Goal: Task Accomplishment & Management: Manage account settings

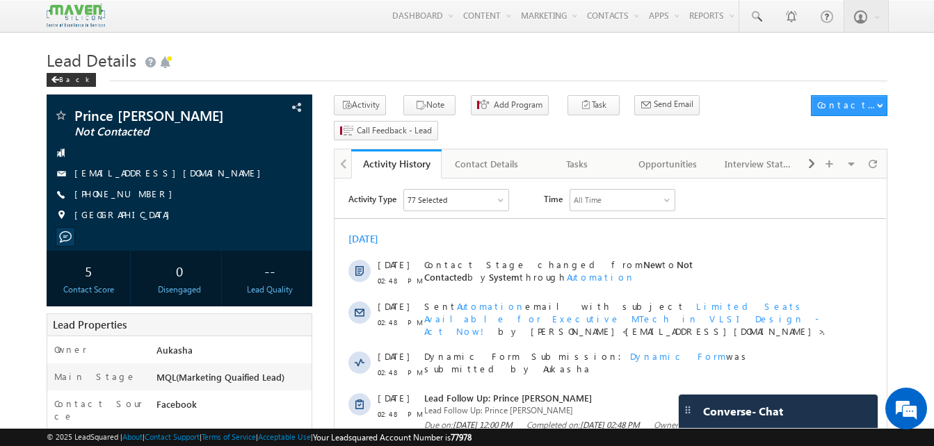
click at [257, 63] on h1 "Lead Details" at bounding box center [467, 58] width 841 height 27
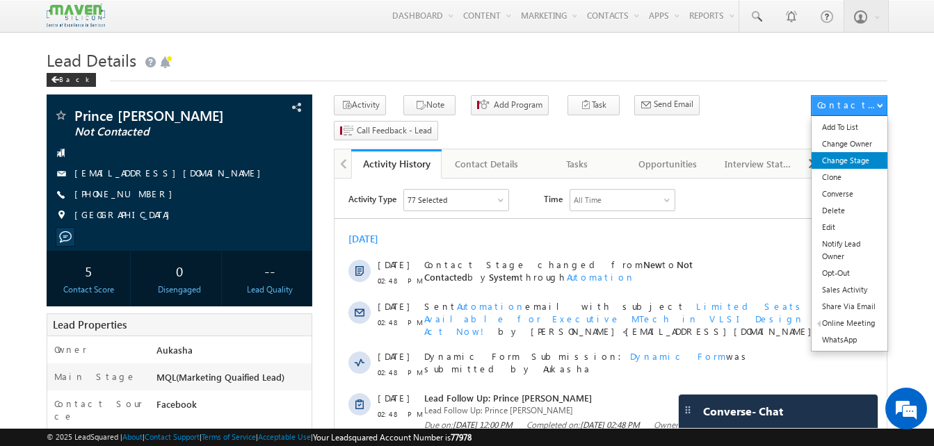
click at [851, 159] on link "Change Stage" at bounding box center [849, 160] width 76 height 17
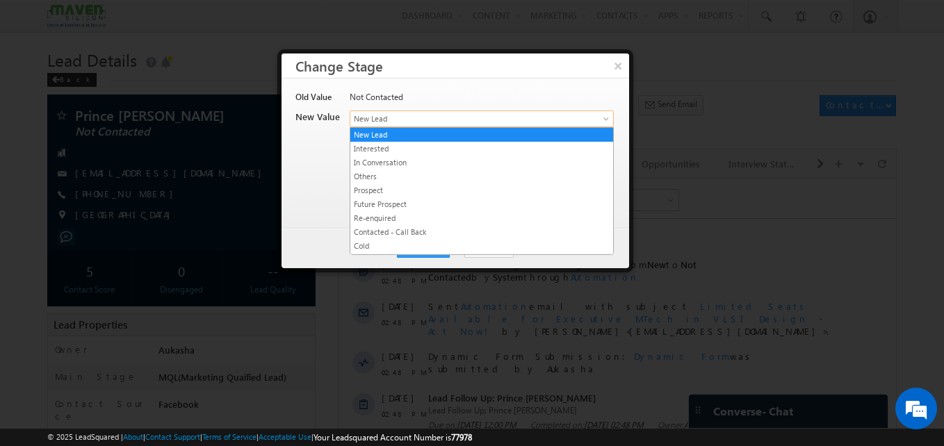
click at [405, 113] on span "New Lead" at bounding box center [458, 119] width 217 height 13
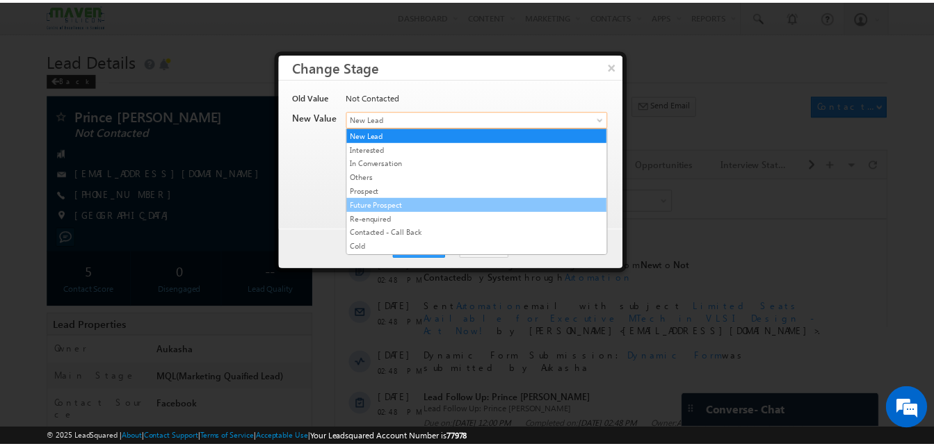
scroll to position [263, 0]
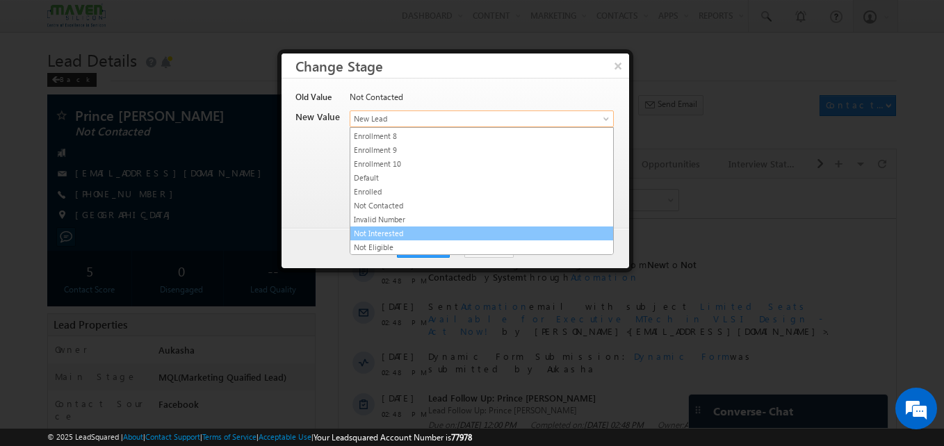
click at [366, 236] on link "Not Interested" at bounding box center [481, 233] width 263 height 13
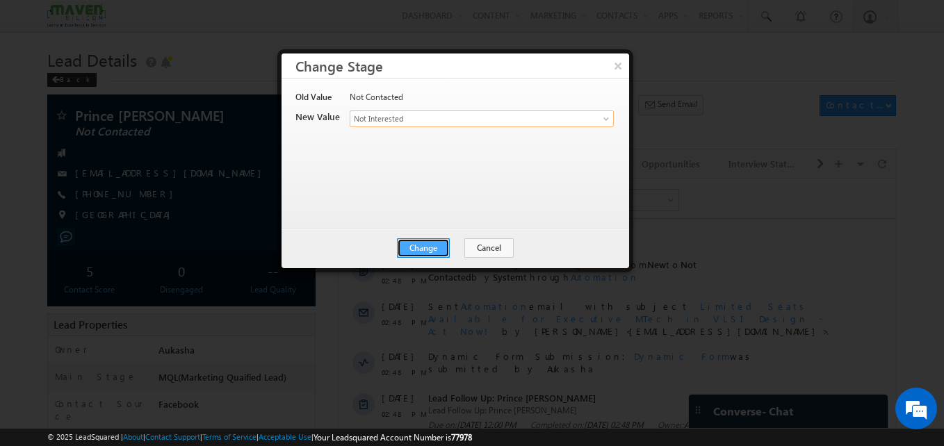
click at [410, 252] on button "Change" at bounding box center [423, 248] width 53 height 19
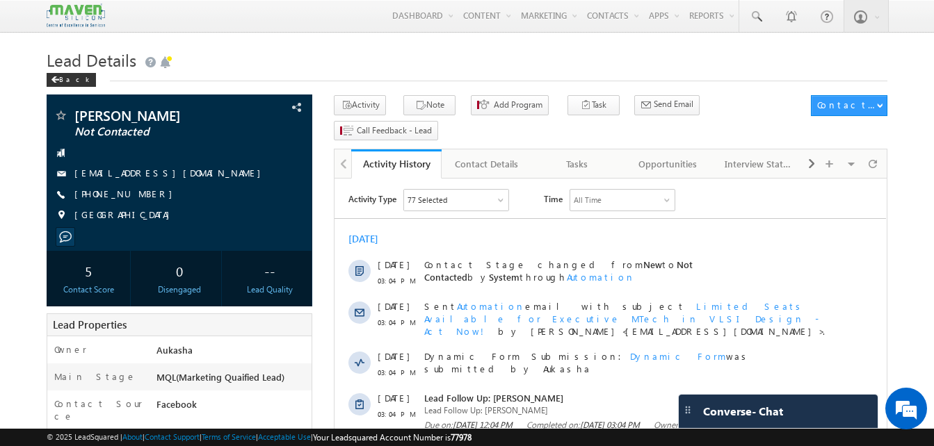
click at [329, 52] on h1 "Lead Details" at bounding box center [467, 58] width 841 height 27
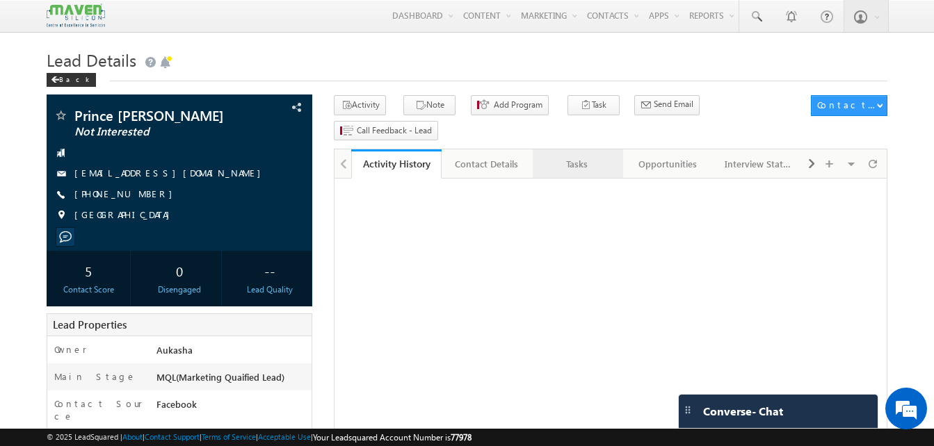
click at [588, 156] on div "Tasks" at bounding box center [577, 164] width 67 height 17
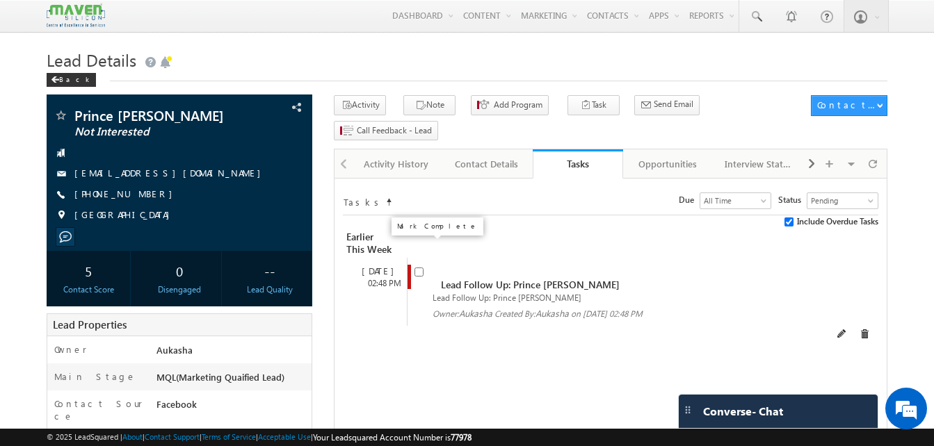
click at [416, 268] on input "checkbox" at bounding box center [418, 272] width 9 height 9
checkbox input "false"
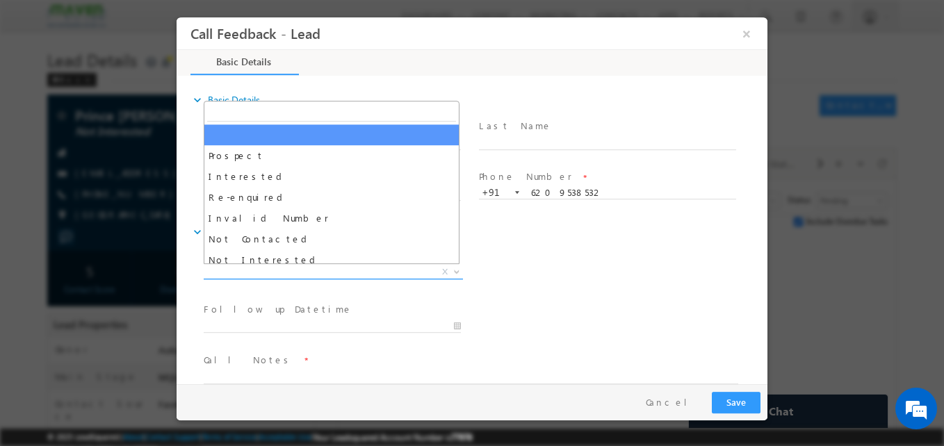
click at [304, 274] on span "X" at bounding box center [333, 273] width 259 height 14
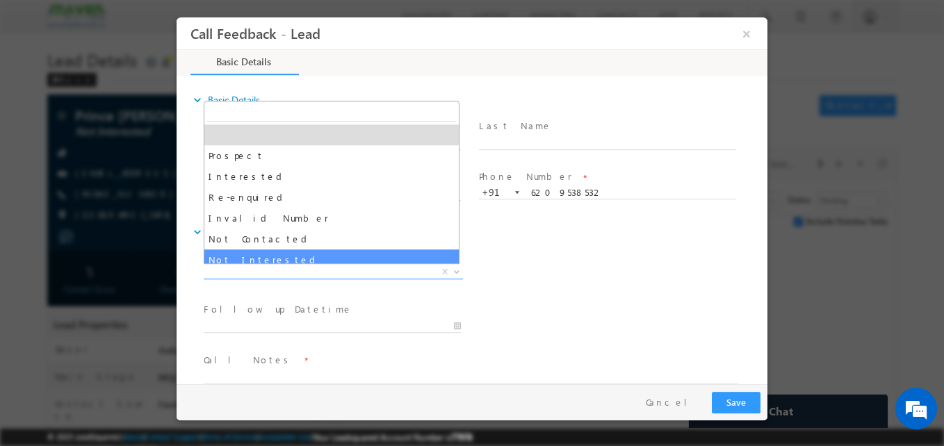
select select "Not Interested"
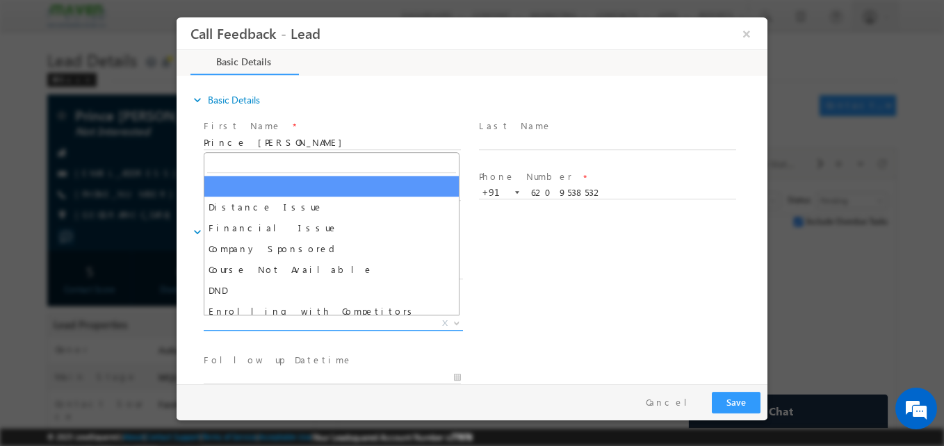
click at [273, 323] on span "X" at bounding box center [333, 324] width 259 height 14
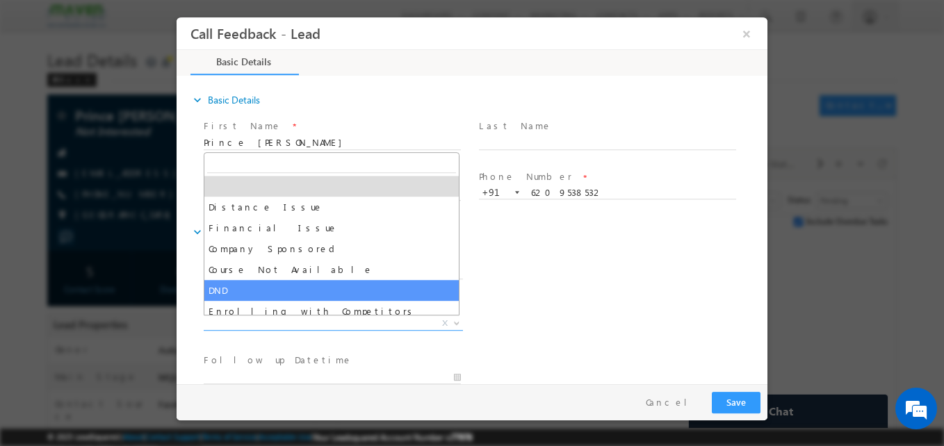
scroll to position [28, 0]
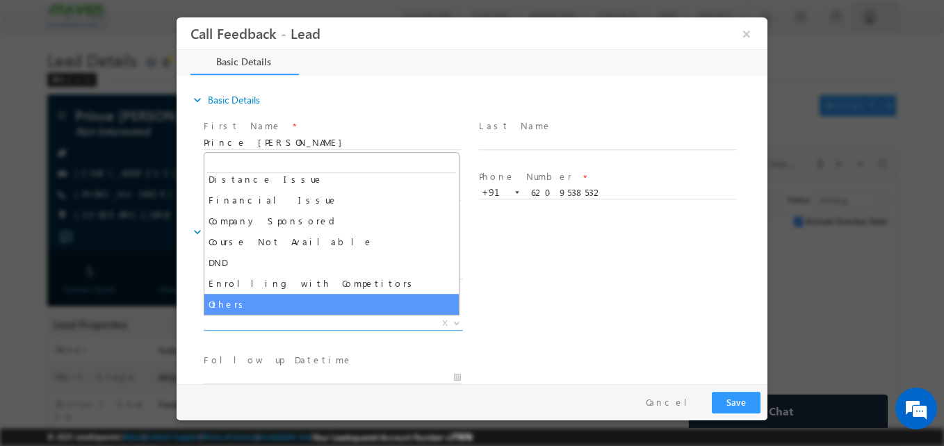
select select "Others"
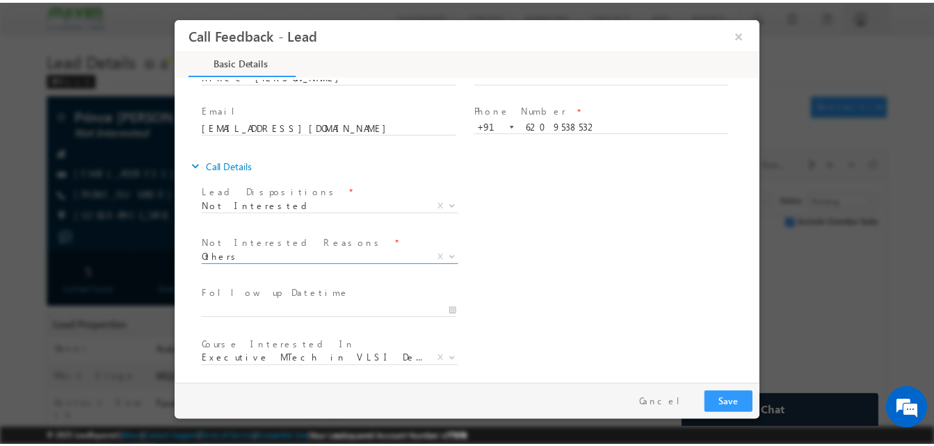
scroll to position [125, 0]
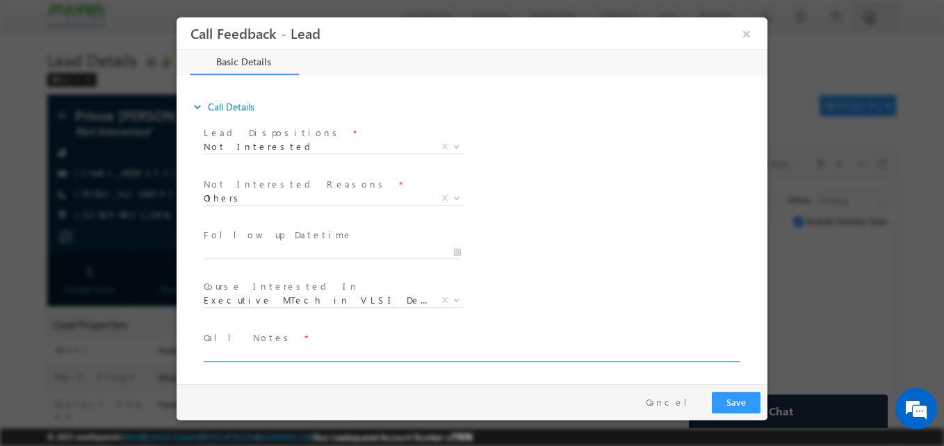
click at [277, 355] on textarea at bounding box center [471, 354] width 535 height 16
click at [423, 355] on textarea "Told not interested and disconnected" at bounding box center [471, 354] width 535 height 16
type textarea "Told not interested and disconnected"
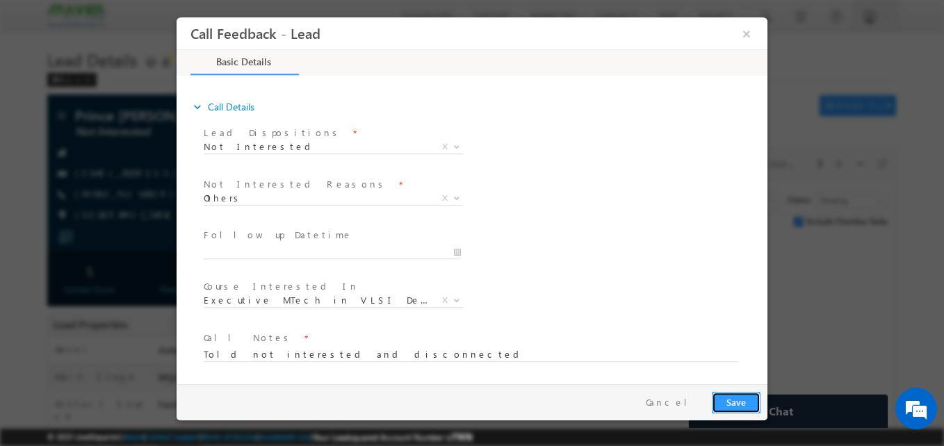
click at [741, 410] on button "Save" at bounding box center [736, 403] width 49 height 22
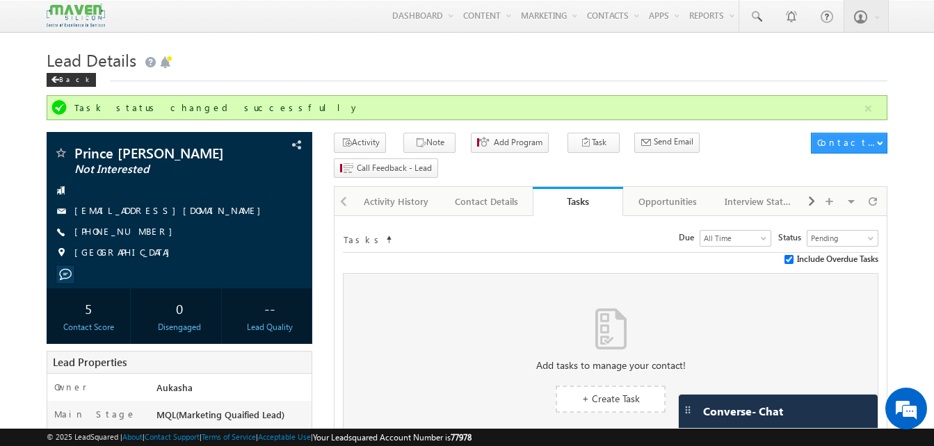
click at [342, 52] on h1 "Lead Details" at bounding box center [467, 58] width 841 height 27
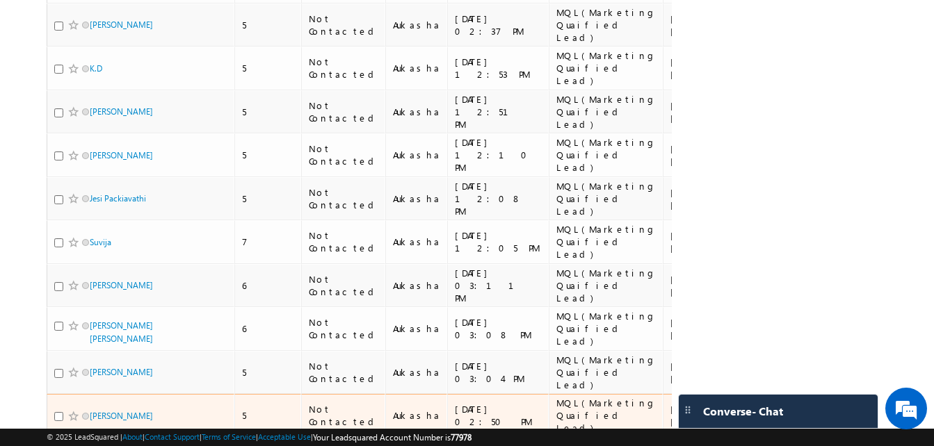
scroll to position [557, 0]
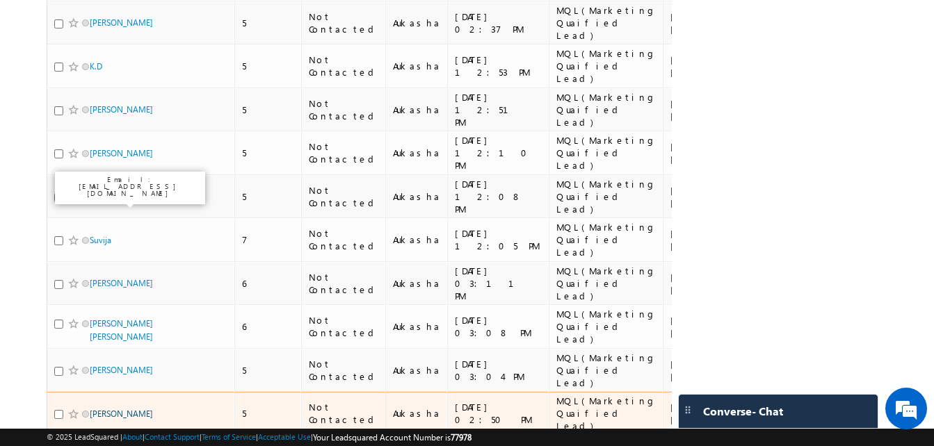
click at [129, 409] on link "Shiva Ganesh" at bounding box center [121, 414] width 63 height 10
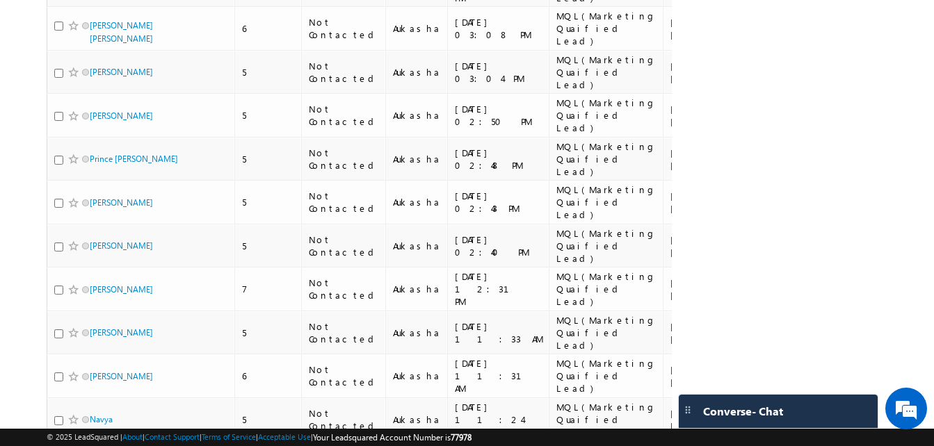
scroll to position [857, 0]
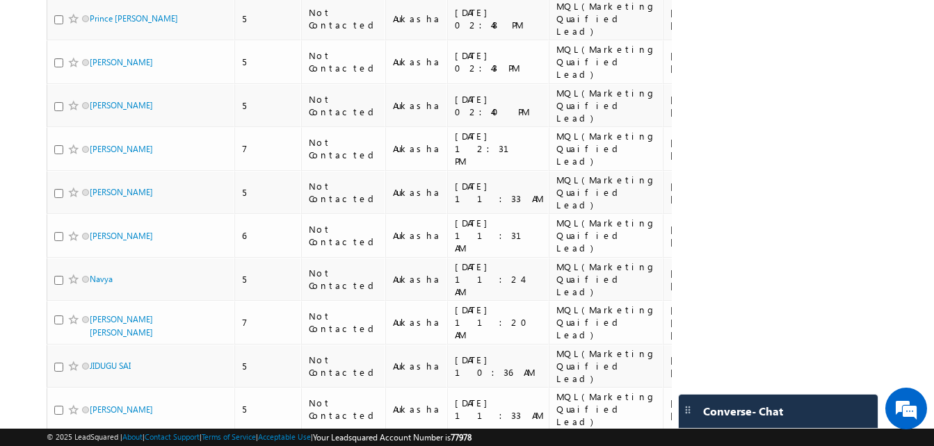
scroll to position [1001, 0]
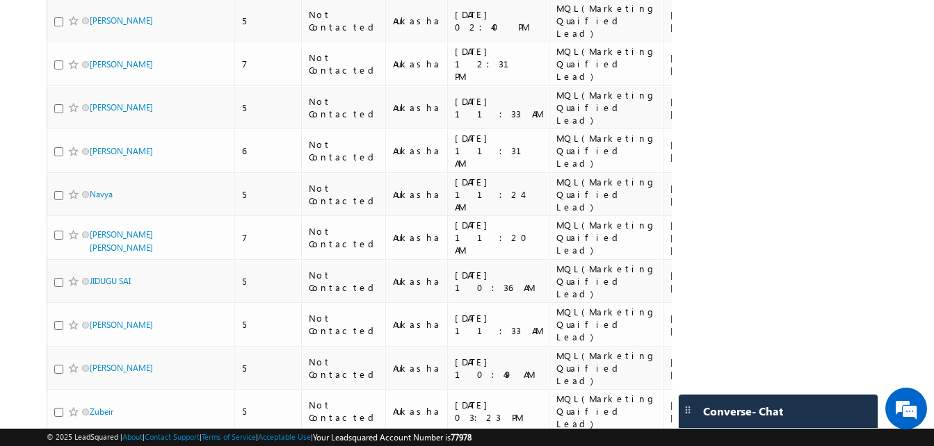
scroll to position [1163, 0]
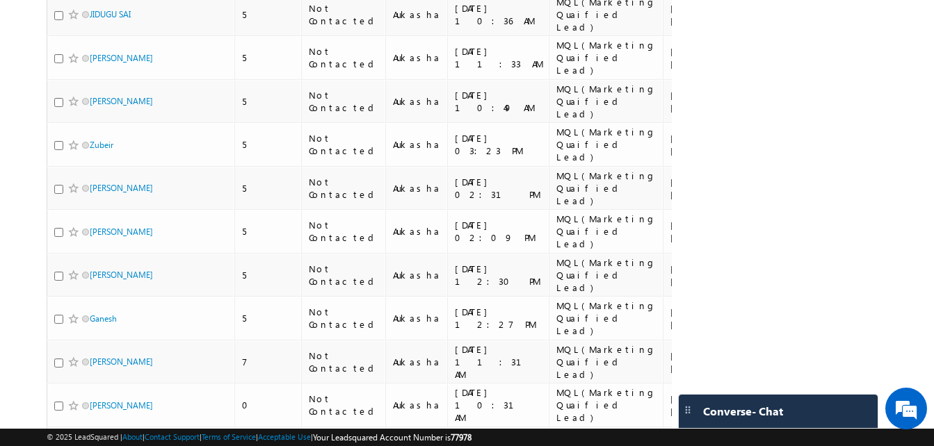
scroll to position [1348, 0]
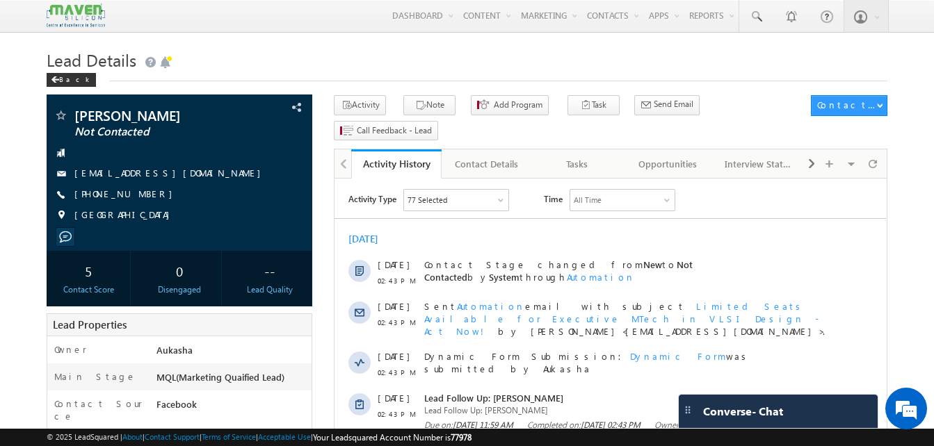
click at [244, 50] on h1 "Lead Details" at bounding box center [467, 58] width 841 height 27
click at [450, 60] on h1 "Lead Details" at bounding box center [467, 58] width 841 height 27
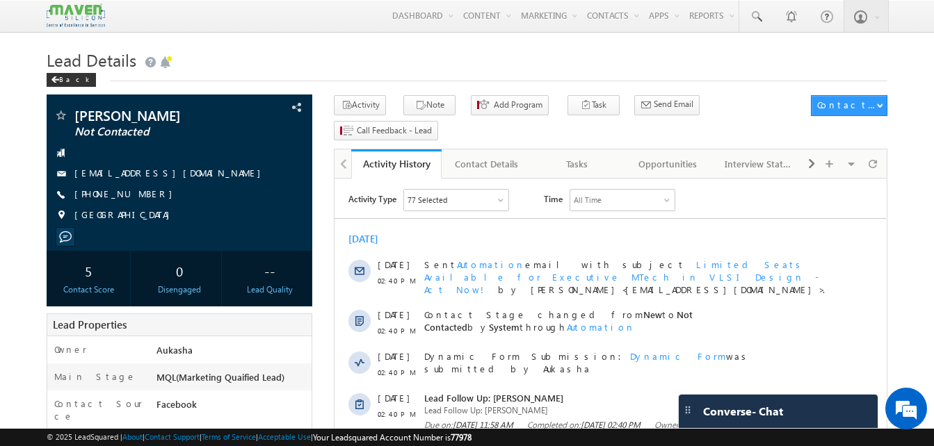
click at [257, 51] on h1 "Lead Details" at bounding box center [467, 58] width 841 height 27
click at [250, 53] on h1 "Lead Details" at bounding box center [467, 58] width 841 height 27
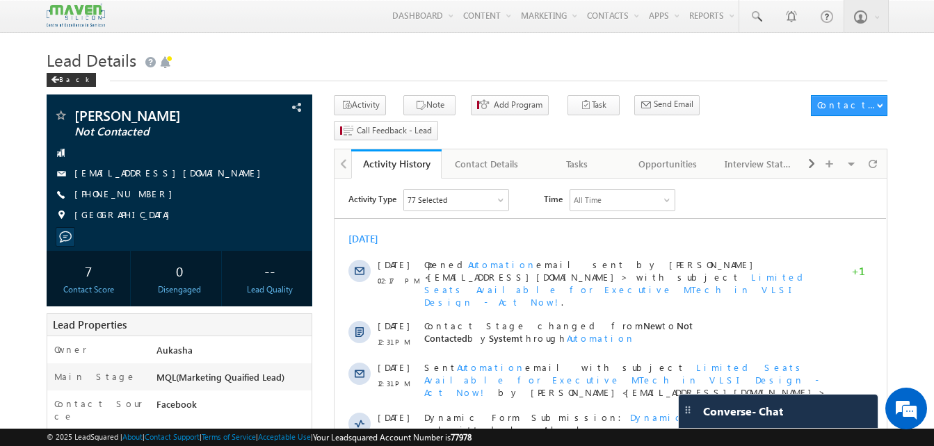
click at [427, 49] on h1 "Lead Details" at bounding box center [467, 58] width 841 height 27
click at [403, 56] on h1 "Lead Details" at bounding box center [467, 58] width 841 height 27
click at [323, 65] on h1 "Lead Details" at bounding box center [467, 58] width 841 height 27
click at [282, 50] on h1 "Lead Details" at bounding box center [467, 58] width 841 height 27
click at [281, 56] on h1 "Lead Details" at bounding box center [467, 58] width 841 height 27
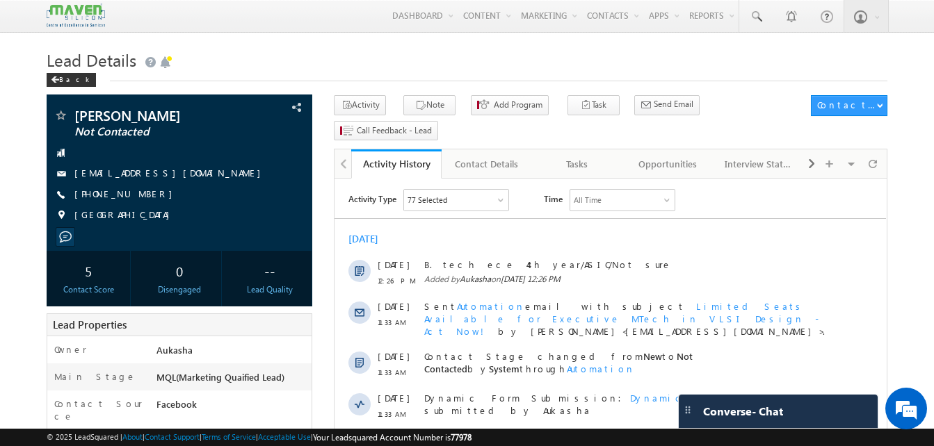
click at [252, 58] on h1 "Lead Details" at bounding box center [467, 58] width 841 height 27
click at [477, 63] on h1 "Lead Details" at bounding box center [467, 58] width 841 height 27
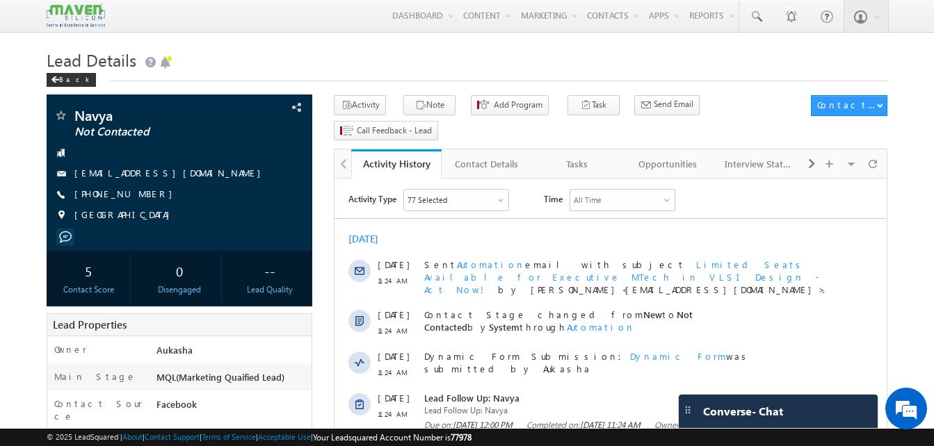
click at [82, 60] on span "Lead Details" at bounding box center [92, 60] width 90 height 22
drag, startPoint x: 82, startPoint y: 60, endPoint x: 7, endPoint y: 73, distance: 76.3
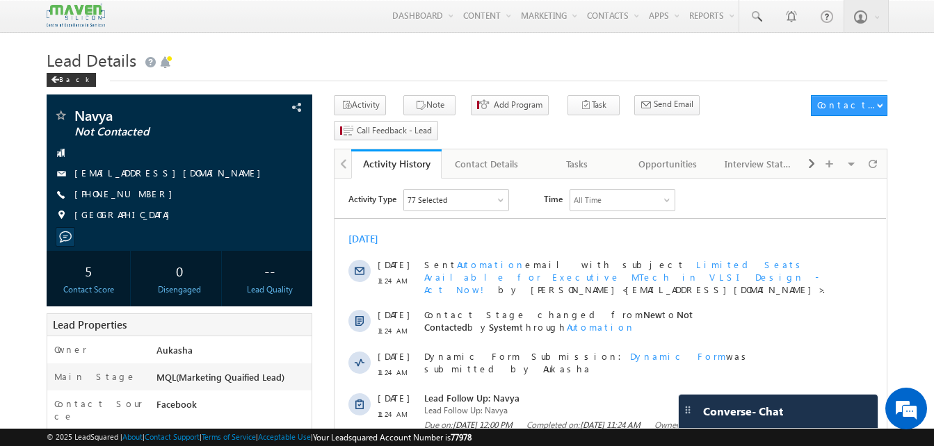
click at [82, 60] on span "Lead Details" at bounding box center [92, 60] width 90 height 22
click at [346, 58] on h1 "Lead Details" at bounding box center [467, 58] width 841 height 27
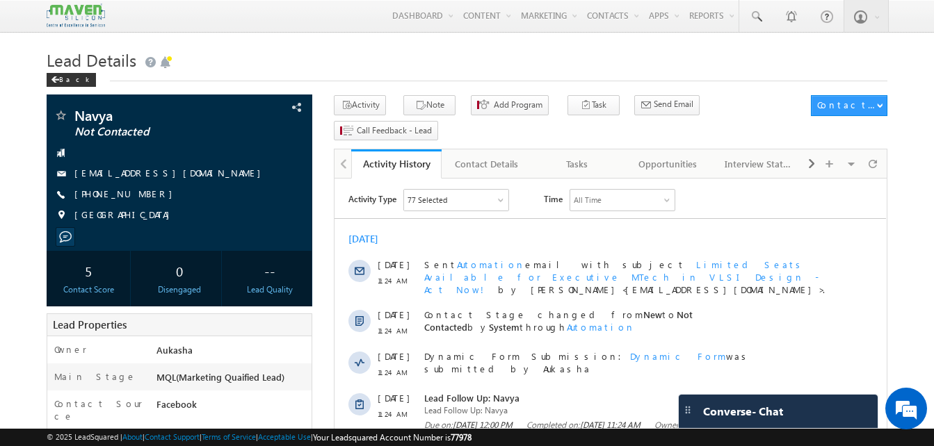
click at [325, 58] on h1 "Lead Details" at bounding box center [467, 58] width 841 height 27
click at [261, 51] on h1 "Lead Details" at bounding box center [467, 58] width 841 height 27
click at [279, 81] on div "Back" at bounding box center [467, 76] width 841 height 9
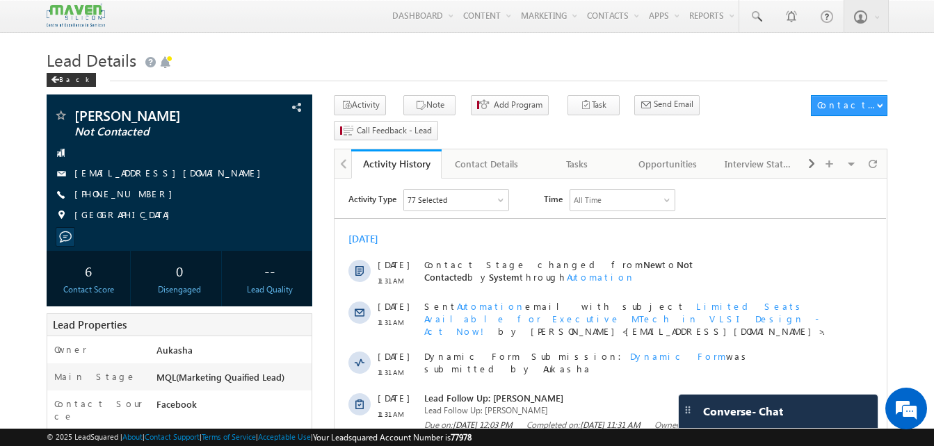
click at [251, 77] on div "Back" at bounding box center [467, 76] width 841 height 9
click at [281, 56] on h1 "Lead Details" at bounding box center [467, 58] width 841 height 27
click at [336, 76] on div "Back" at bounding box center [467, 76] width 841 height 9
click at [287, 58] on h1 "Lead Details" at bounding box center [467, 58] width 841 height 27
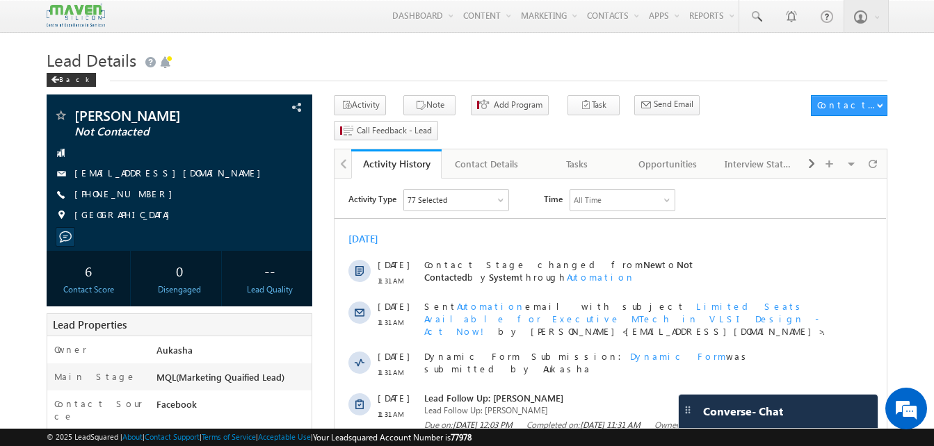
click at [303, 53] on h1 "Lead Details" at bounding box center [467, 58] width 841 height 27
click at [252, 54] on h1 "Lead Details" at bounding box center [467, 58] width 841 height 27
click at [241, 54] on h1 "Lead Details" at bounding box center [467, 58] width 841 height 27
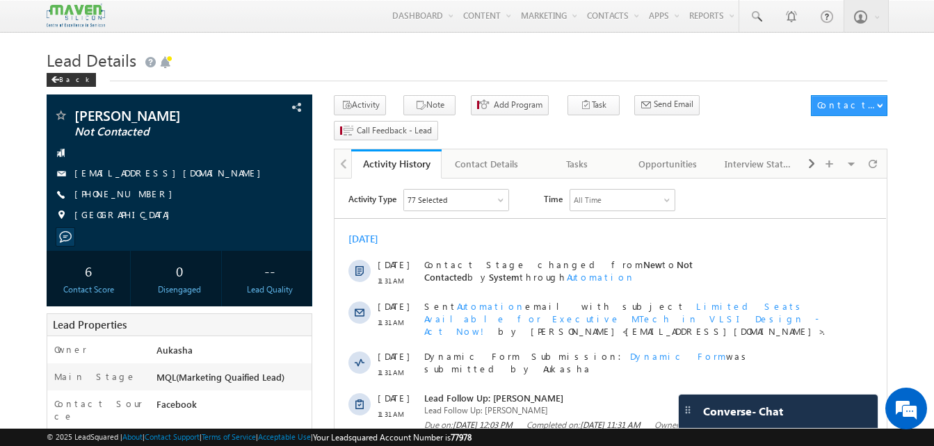
click at [301, 65] on h1 "Lead Details" at bounding box center [467, 58] width 841 height 27
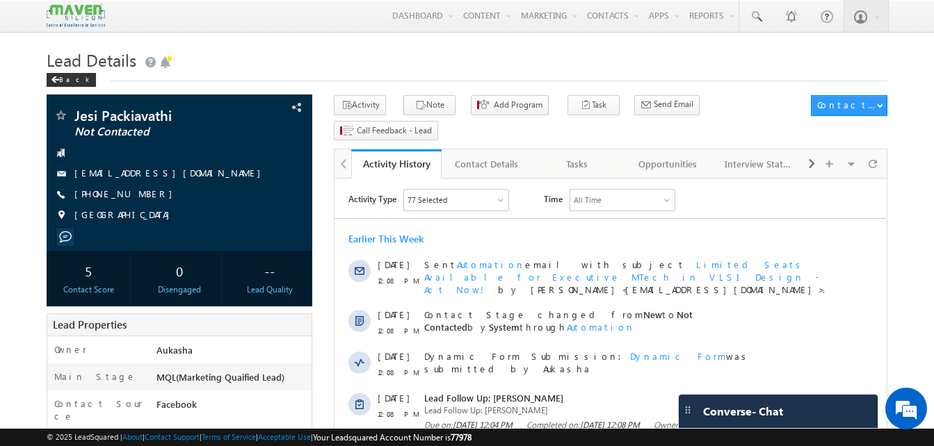
click at [261, 54] on h1 "Lead Details" at bounding box center [467, 58] width 841 height 27
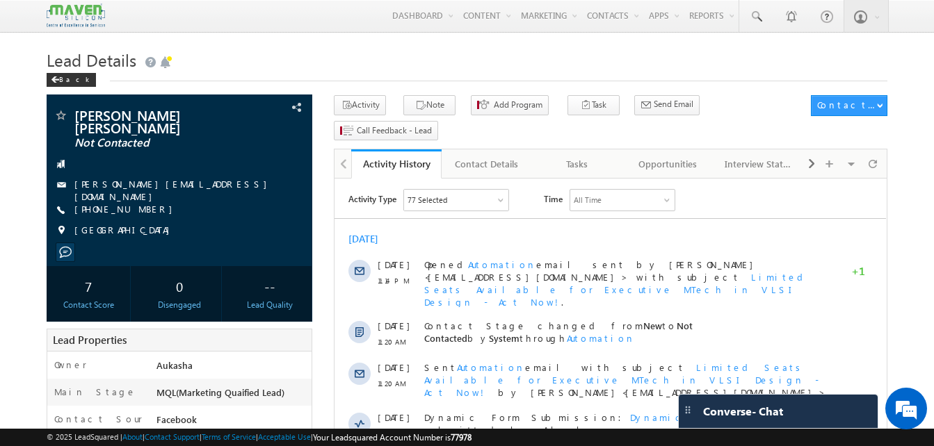
drag, startPoint x: 153, startPoint y: 196, endPoint x: 142, endPoint y: 195, distance: 11.2
click at [142, 203] on div "+91-9353605160" at bounding box center [180, 210] width 252 height 14
copy div "+91-9353605160"
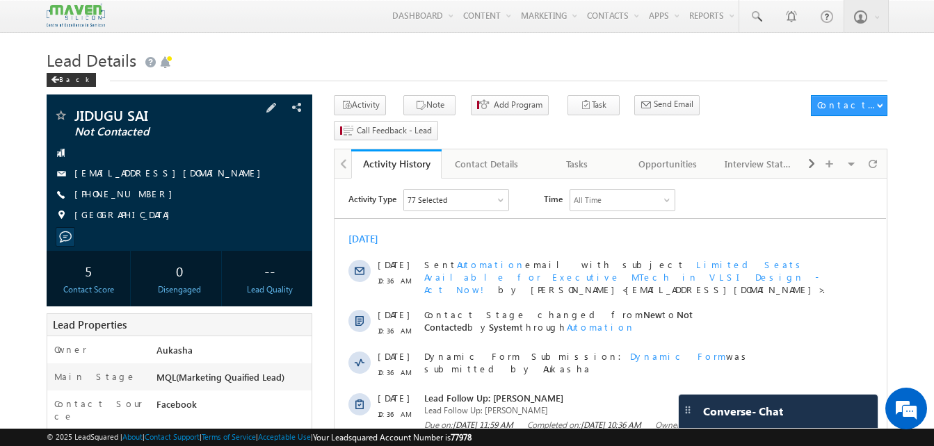
click at [143, 197] on div "+91-7993004788" at bounding box center [180, 195] width 252 height 14
copy div "+91-7993004788"
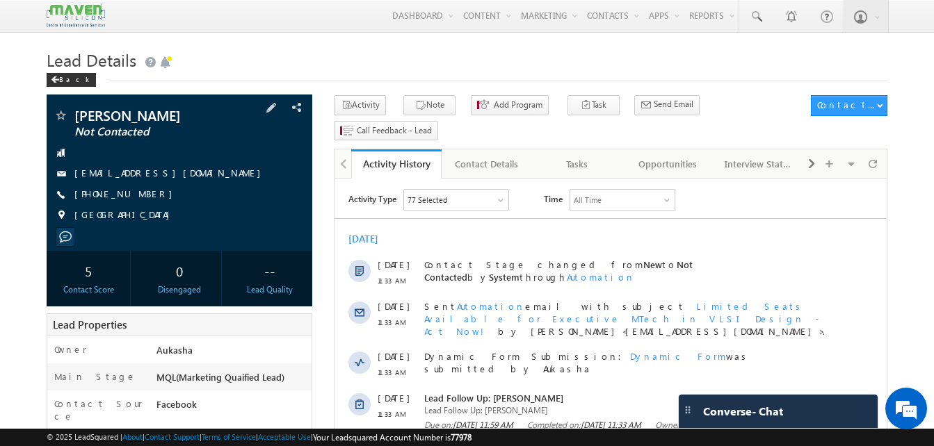
click at [143, 197] on div "[PHONE_NUMBER]" at bounding box center [180, 195] width 252 height 14
copy div "[PHONE_NUMBER]"
click at [141, 197] on div "+91-9963377311" at bounding box center [180, 195] width 252 height 14
copy div "+91-9963377311"
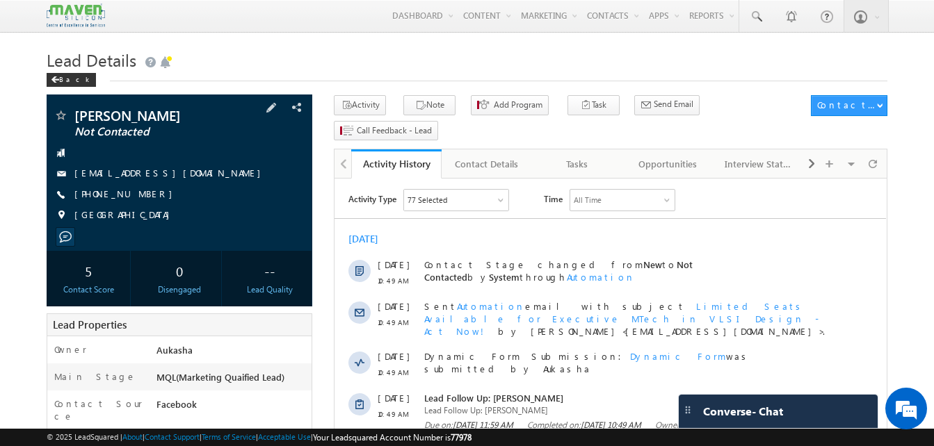
drag, startPoint x: 181, startPoint y: 119, endPoint x: 75, endPoint y: 115, distance: 105.8
click at [75, 115] on span "Sashreek Reddy" at bounding box center [155, 115] width 163 height 14
copy span "Sashreek Reddy"
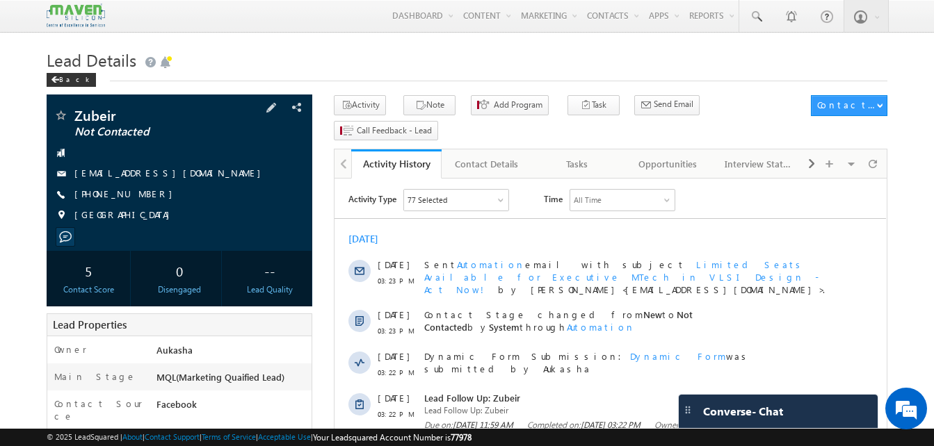
drag, startPoint x: 153, startPoint y: 194, endPoint x: 143, endPoint y: 197, distance: 11.0
click at [143, 197] on div "[PHONE_NUMBER]" at bounding box center [180, 195] width 252 height 14
copy div "[PHONE_NUMBER]"
drag, startPoint x: 149, startPoint y: 193, endPoint x: 142, endPoint y: 194, distance: 7.0
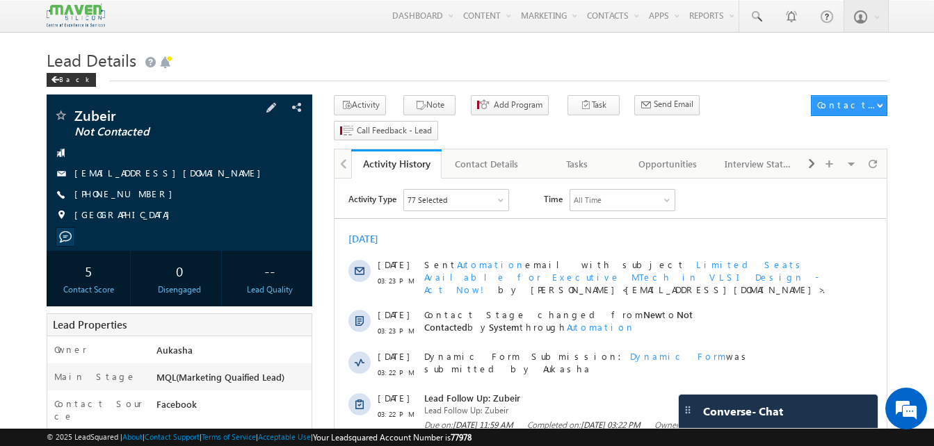
click at [142, 194] on div "[PHONE_NUMBER]" at bounding box center [180, 195] width 252 height 14
copy div "[PHONE_NUMBER]"
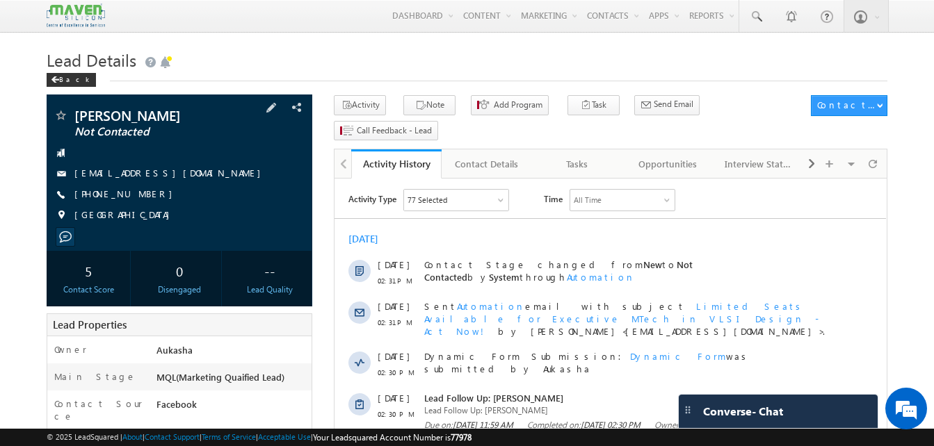
drag, startPoint x: 154, startPoint y: 197, endPoint x: 140, endPoint y: 199, distance: 13.4
click at [140, 199] on div "+91-8919103360" at bounding box center [180, 195] width 252 height 14
copy div "+91-8919103360"
drag, startPoint x: 211, startPoint y: 116, endPoint x: 75, endPoint y: 116, distance: 135.6
click at [75, 116] on span "Nyathani Krishnavani" at bounding box center [155, 115] width 163 height 14
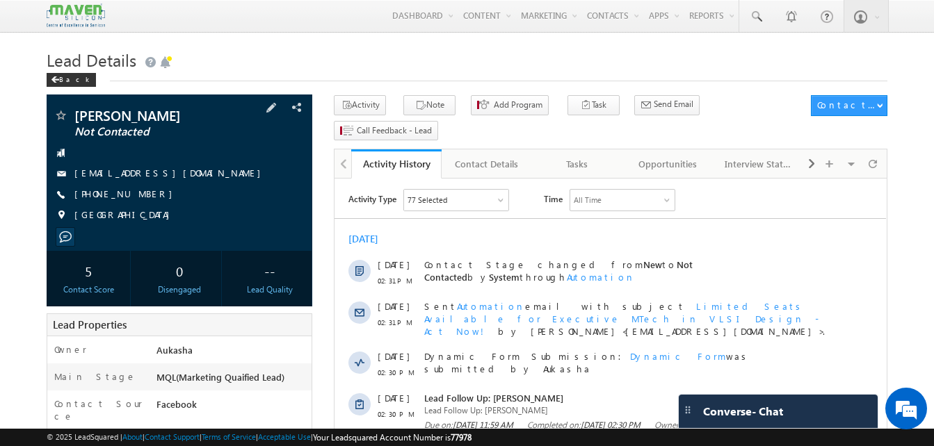
copy span "Nyathani Krishnavani"
click at [284, 70] on h1 "Lead Details" at bounding box center [467, 58] width 841 height 27
click at [143, 196] on div "+91-8919103360" at bounding box center [180, 195] width 252 height 14
copy div "+91-8919103360"
click at [191, 67] on h1 "Lead Details" at bounding box center [467, 58] width 841 height 27
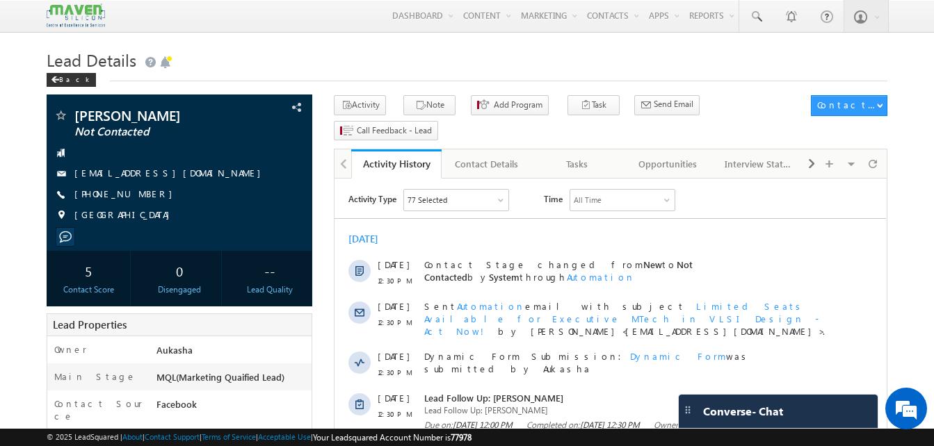
drag, startPoint x: 147, startPoint y: 200, endPoint x: 141, endPoint y: 195, distance: 7.4
click at [141, 195] on div "+91-7815930402" at bounding box center [180, 195] width 252 height 14
copy div "+91-7815930402"
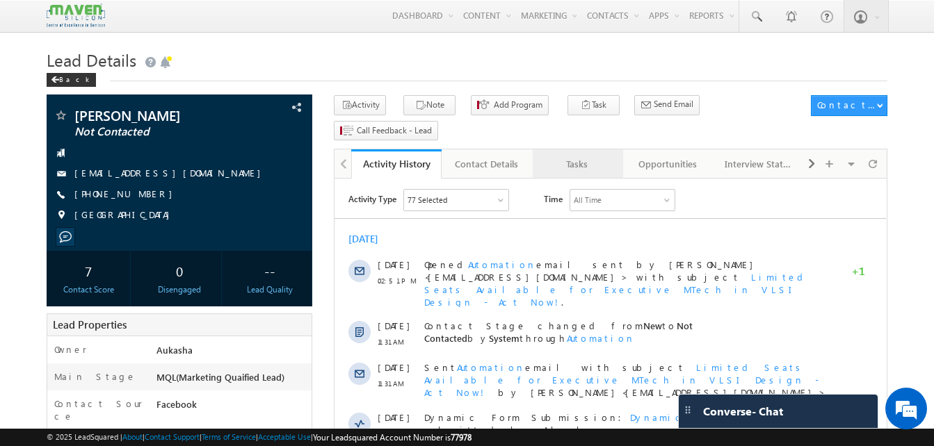
click at [595, 156] on div "Tasks" at bounding box center [577, 164] width 67 height 17
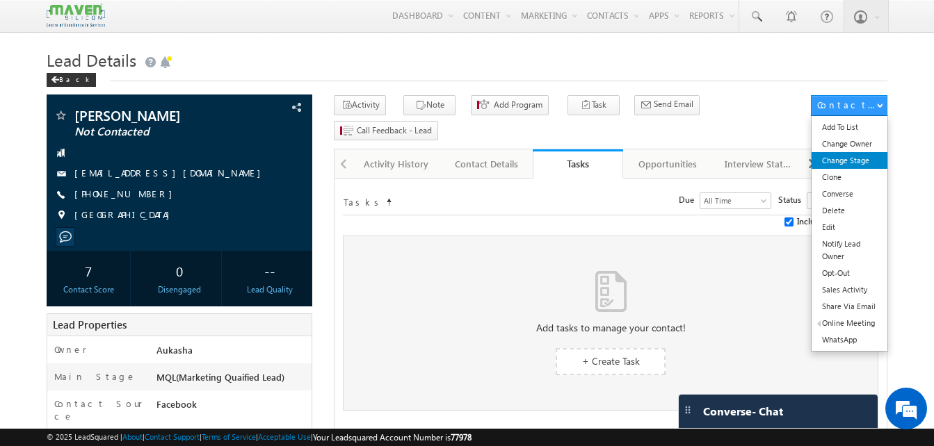
click at [856, 157] on link "Change Stage" at bounding box center [849, 160] width 76 height 17
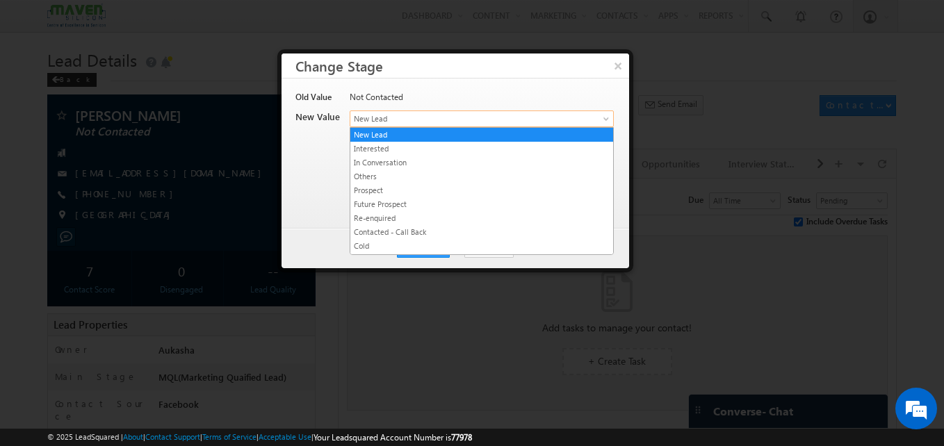
click at [458, 123] on span "New Lead" at bounding box center [458, 119] width 217 height 13
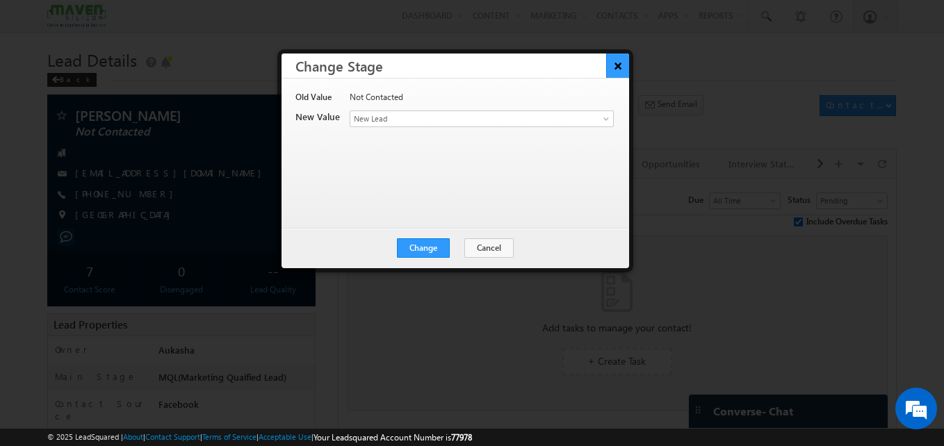
click at [624, 63] on button "×" at bounding box center [617, 66] width 23 height 24
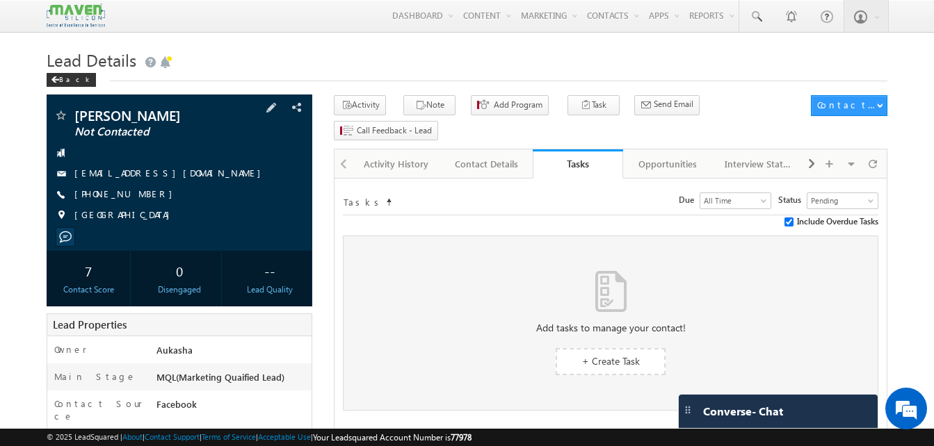
drag, startPoint x: 150, startPoint y: 196, endPoint x: 142, endPoint y: 197, distance: 8.4
click at [142, 197] on div "+91-7674894712" at bounding box center [180, 195] width 252 height 14
copy div "+91-7674894712"
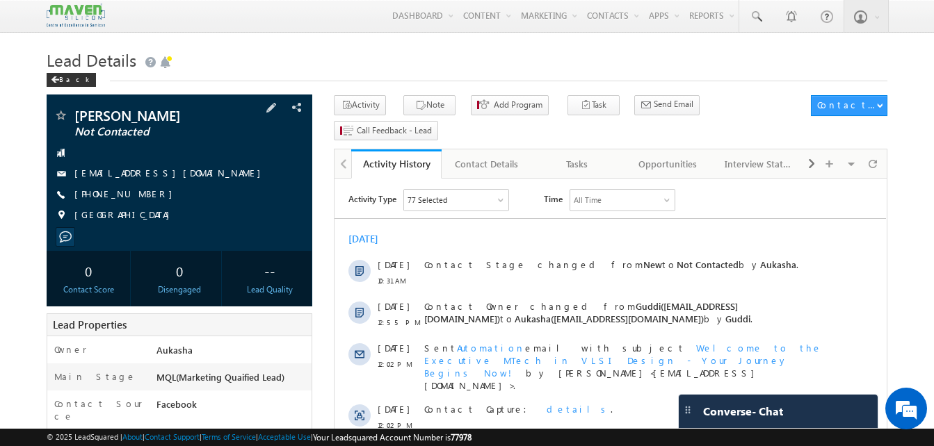
drag, startPoint x: 148, startPoint y: 191, endPoint x: 141, endPoint y: 197, distance: 8.9
click at [141, 197] on div "[PHONE_NUMBER]" at bounding box center [180, 195] width 252 height 14
copy div "[PHONE_NUMBER]"
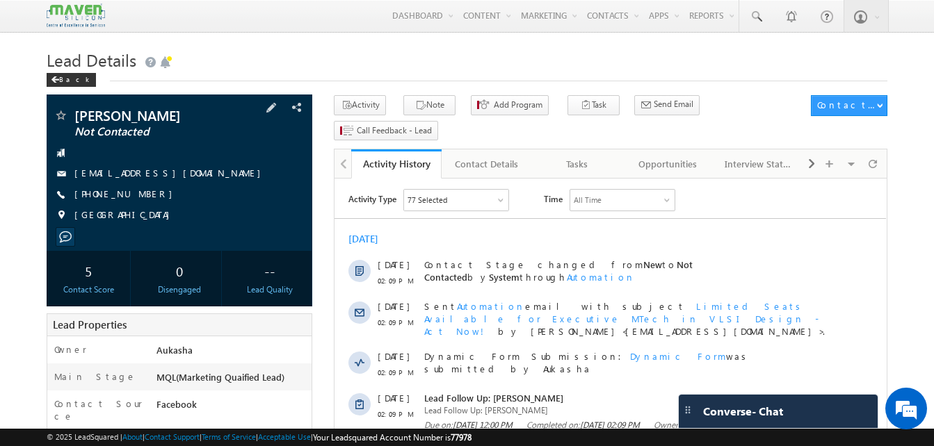
drag, startPoint x: 148, startPoint y: 195, endPoint x: 140, endPoint y: 197, distance: 8.5
click at [140, 197] on div "+91-8438339471" at bounding box center [180, 195] width 252 height 14
copy div "+91-843833947"
copy div "+91-8438339471"
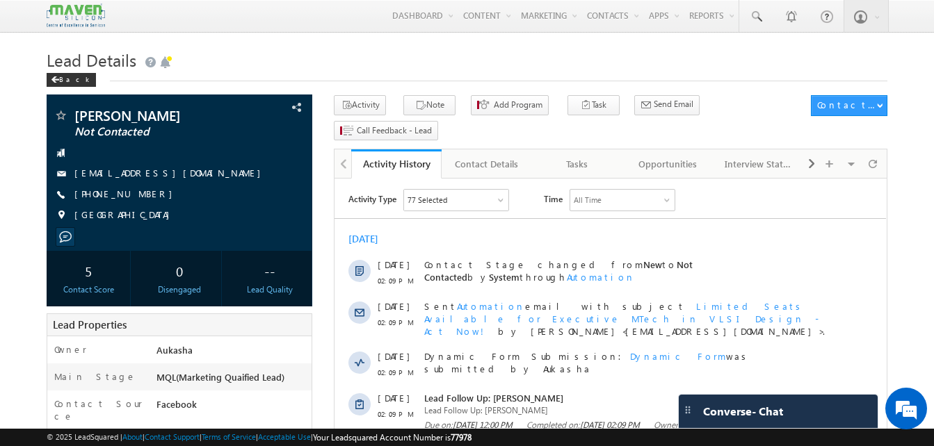
click at [360, 50] on h1 "Lead Details" at bounding box center [467, 58] width 841 height 27
click at [333, 50] on h1 "Lead Details" at bounding box center [467, 58] width 841 height 27
click at [224, 57] on h1 "Lead Details" at bounding box center [467, 58] width 841 height 27
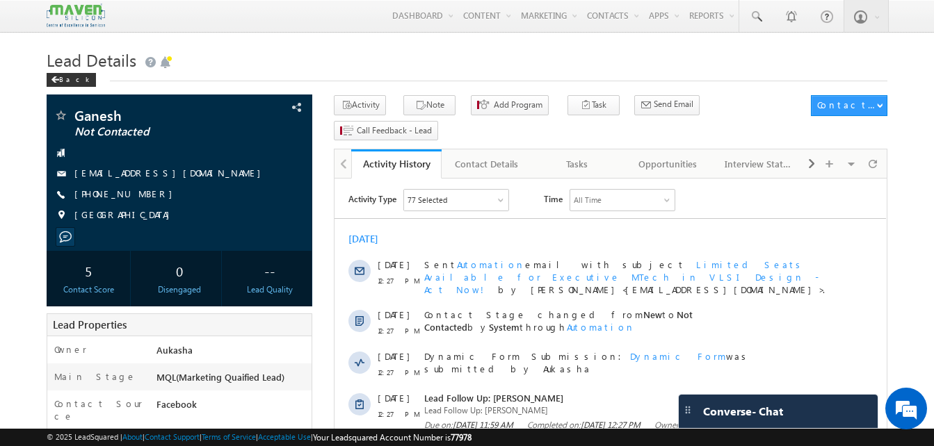
click at [558, 150] on link "Tasks" at bounding box center [578, 164] width 90 height 29
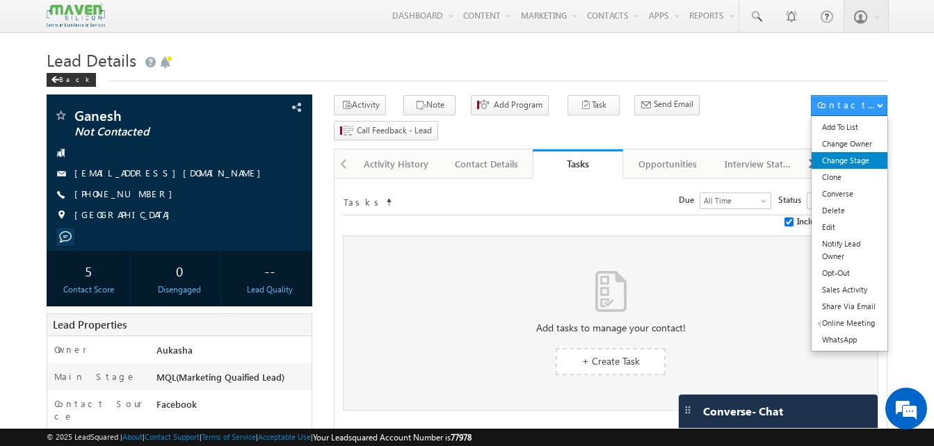
click at [846, 165] on link "Change Stage" at bounding box center [849, 160] width 76 height 17
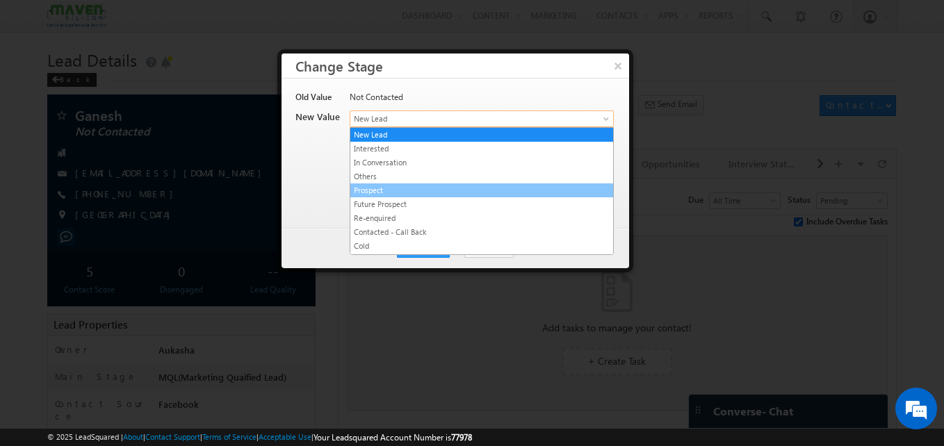
drag, startPoint x: 393, startPoint y: 123, endPoint x: 444, endPoint y: 195, distance: 87.8
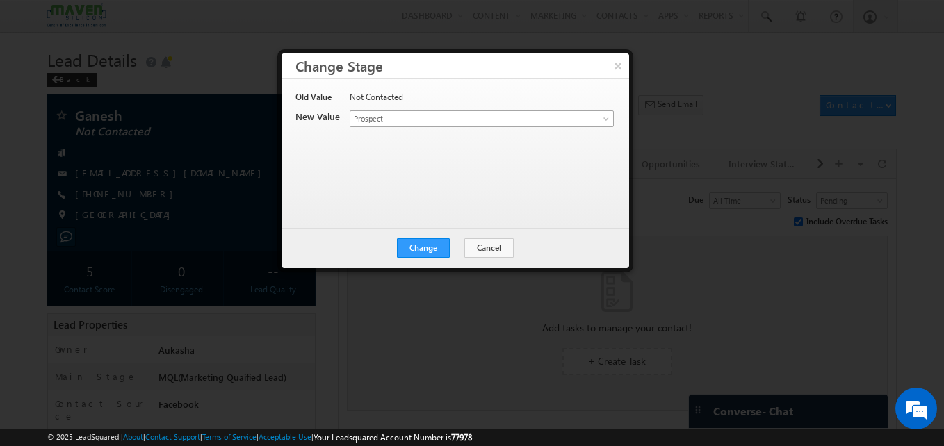
click at [392, 124] on div "Contact Stage * New Lead Interested In Conversation Others Prospect Future Pros…" at bounding box center [481, 120] width 263 height 19
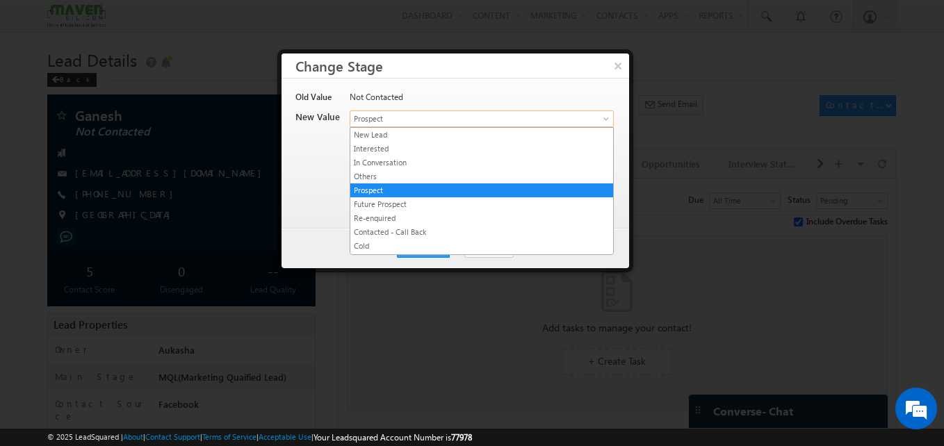
click at [392, 124] on span "Prospect" at bounding box center [458, 119] width 217 height 13
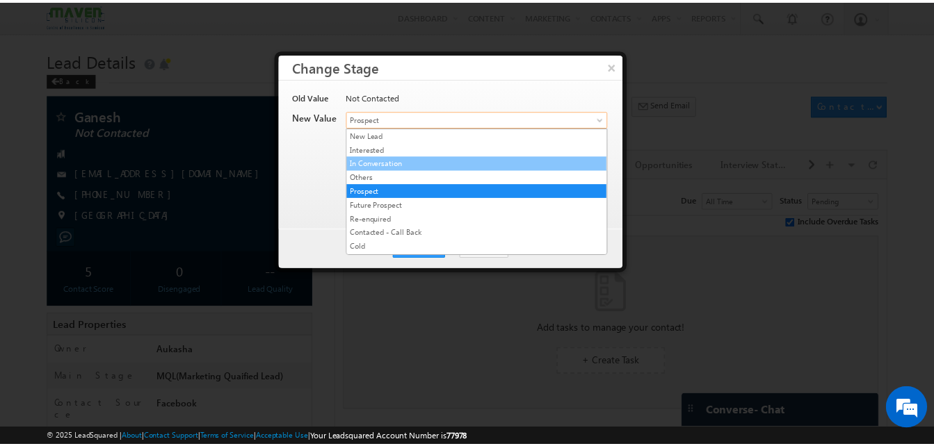
scroll to position [263, 0]
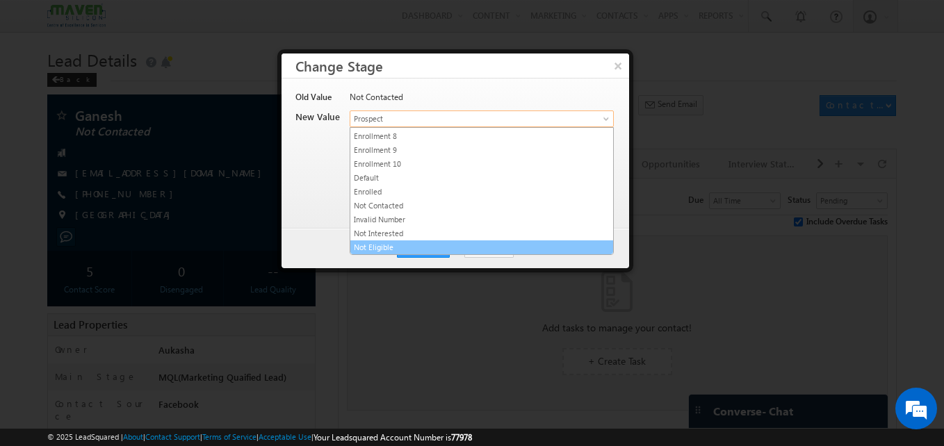
drag, startPoint x: 394, startPoint y: 238, endPoint x: 427, endPoint y: 234, distance: 32.9
click at [427, 234] on link "Not Interested" at bounding box center [481, 233] width 263 height 13
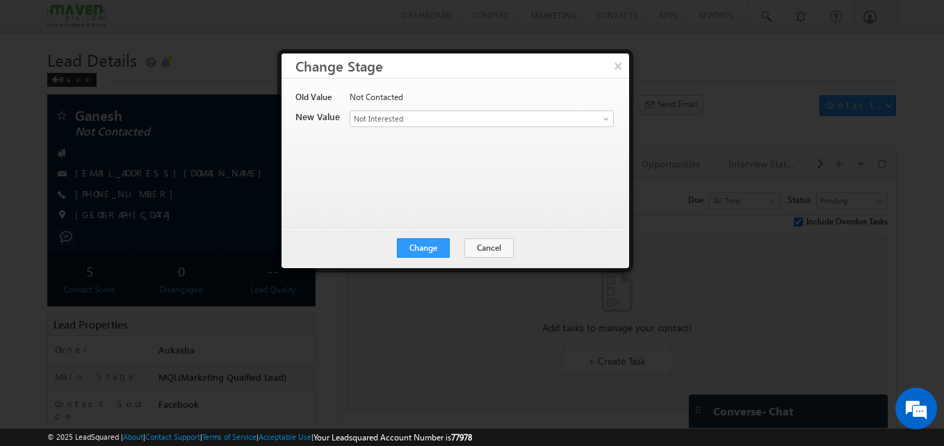
click at [427, 234] on div "Change Cancel Close" at bounding box center [456, 248] width 348 height 40
click at [426, 239] on button "Change" at bounding box center [423, 248] width 53 height 19
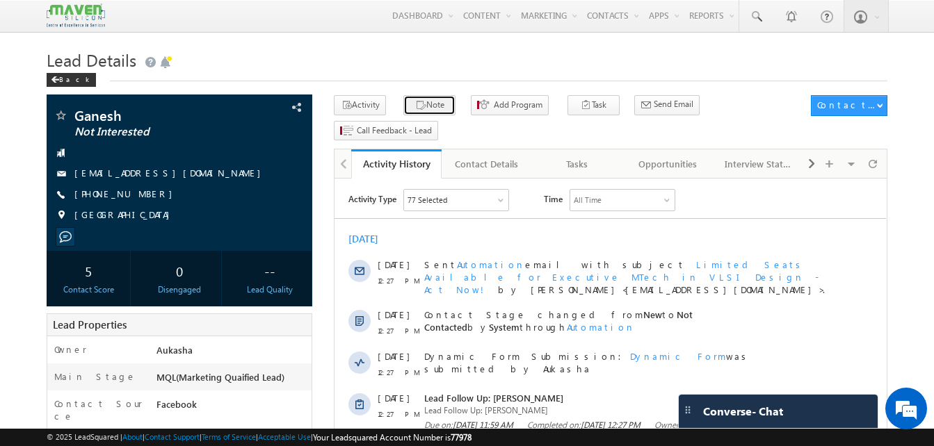
click at [424, 113] on button "Note" at bounding box center [429, 105] width 52 height 20
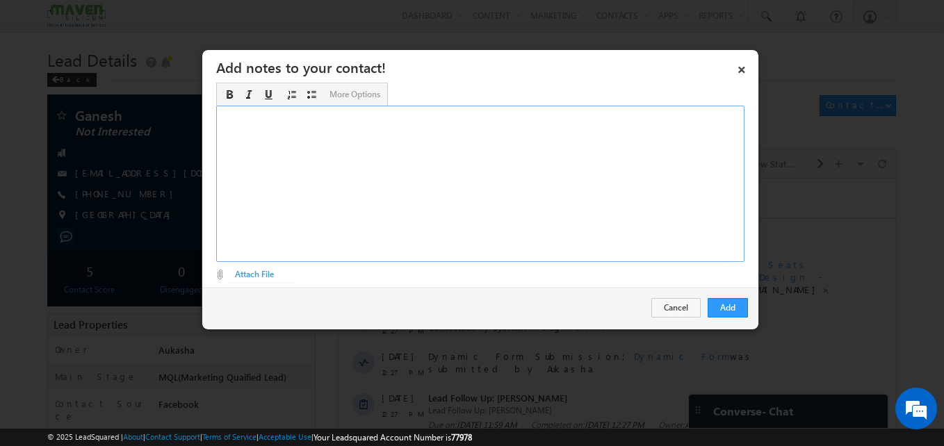
click at [523, 152] on div "Rich Text Editor, Description-inline-editor-div" at bounding box center [480, 184] width 528 height 156
copy div "phythan"
click at [723, 306] on button "Add" at bounding box center [728, 307] width 40 height 19
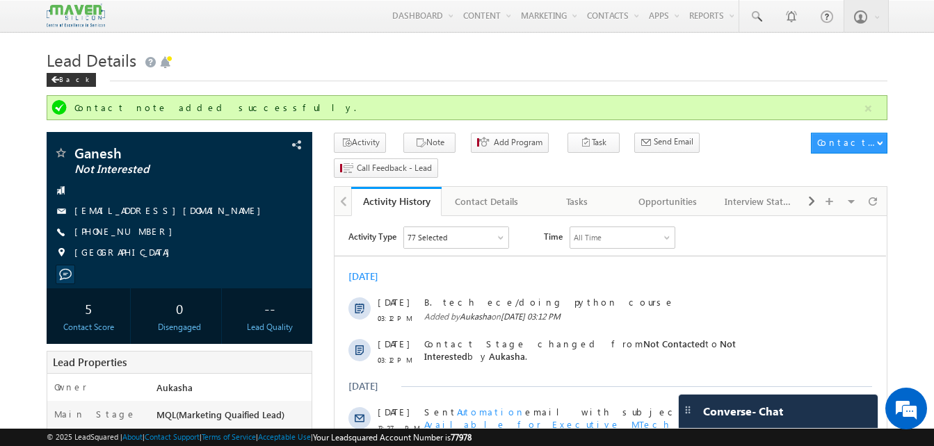
click at [275, 58] on h1 "Lead Details" at bounding box center [467, 58] width 841 height 27
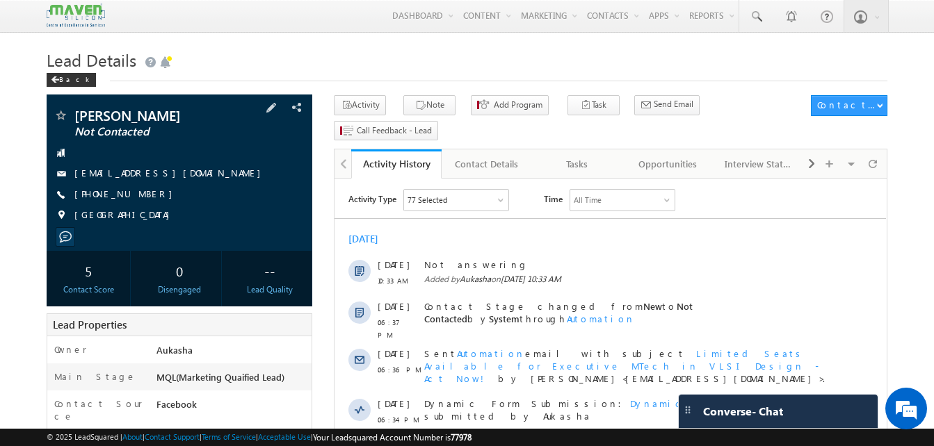
click at [142, 195] on div "+91-6303803419" at bounding box center [180, 195] width 252 height 14
copy div "+91-6303803419"
click at [257, 49] on h1 "Lead Details" at bounding box center [467, 58] width 841 height 27
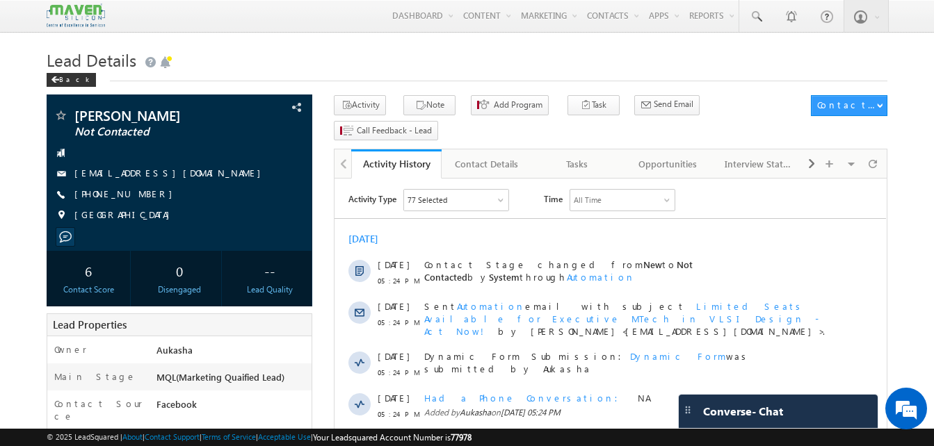
click at [382, 70] on h1 "Lead Details" at bounding box center [467, 58] width 841 height 27
click at [386, 69] on h1 "Lead Details" at bounding box center [467, 58] width 841 height 27
drag, startPoint x: 151, startPoint y: 195, endPoint x: 143, endPoint y: 197, distance: 8.8
click at [143, 197] on div "[PHONE_NUMBER]" at bounding box center [180, 195] width 252 height 14
copy div "[PHONE_NUMBER]"
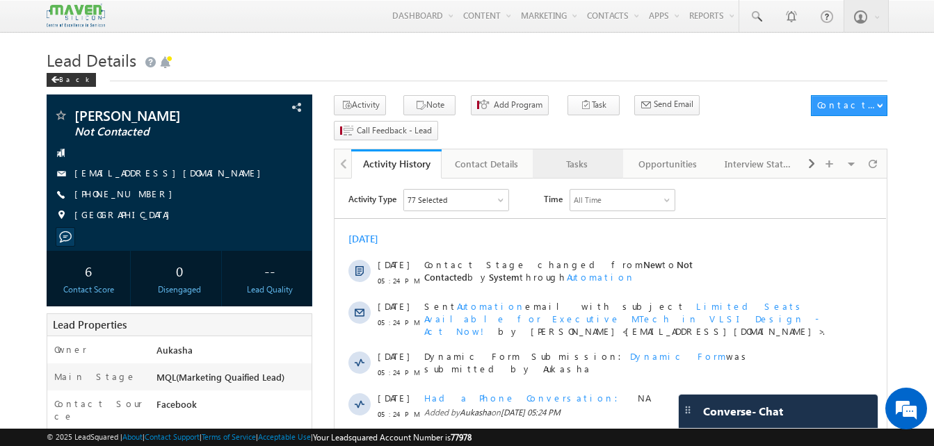
click at [592, 156] on div "Tasks" at bounding box center [577, 164] width 67 height 17
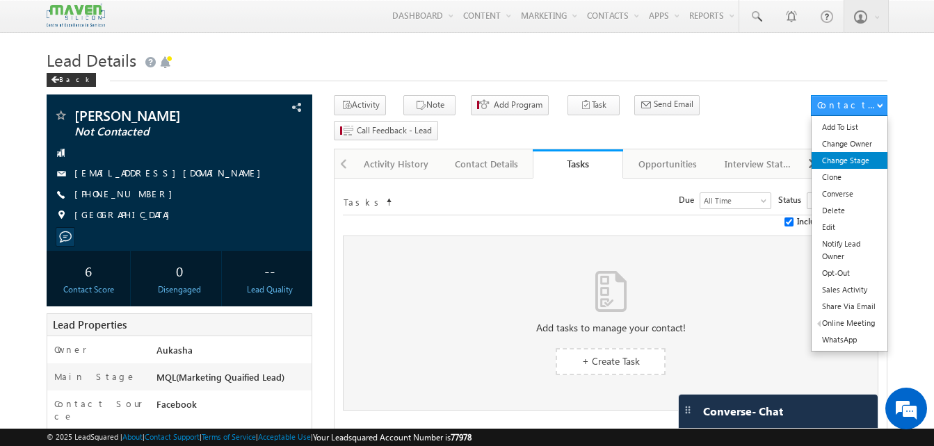
click at [862, 157] on link "Change Stage" at bounding box center [849, 160] width 76 height 17
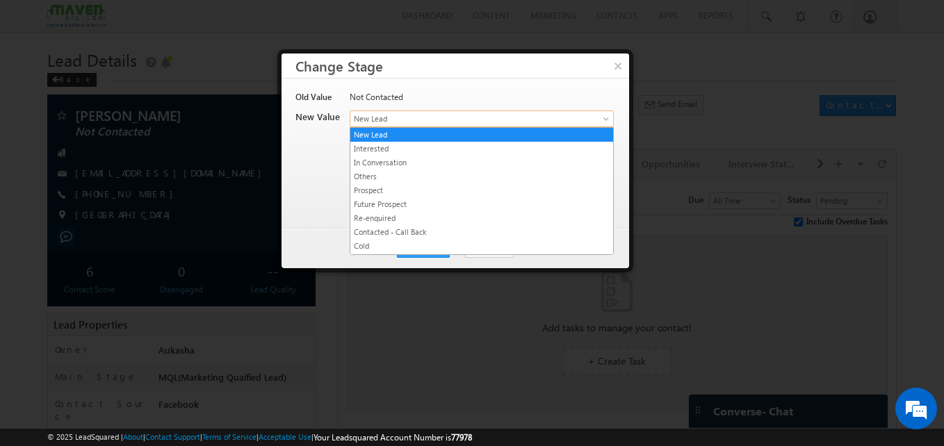
click at [382, 111] on link "New Lead" at bounding box center [482, 119] width 264 height 17
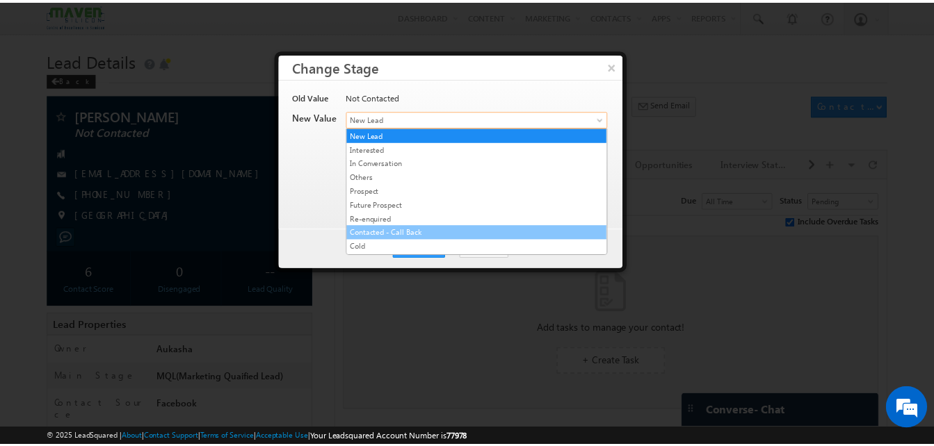
scroll to position [263, 0]
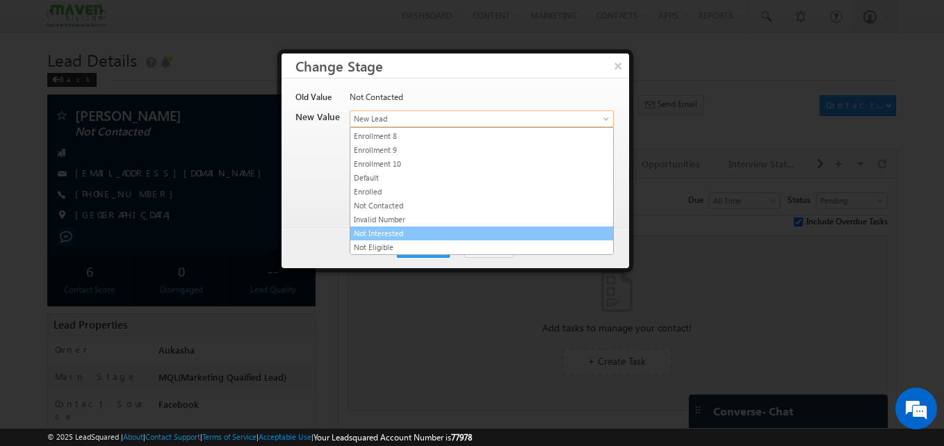
click at [428, 231] on link "Not Interested" at bounding box center [481, 233] width 263 height 13
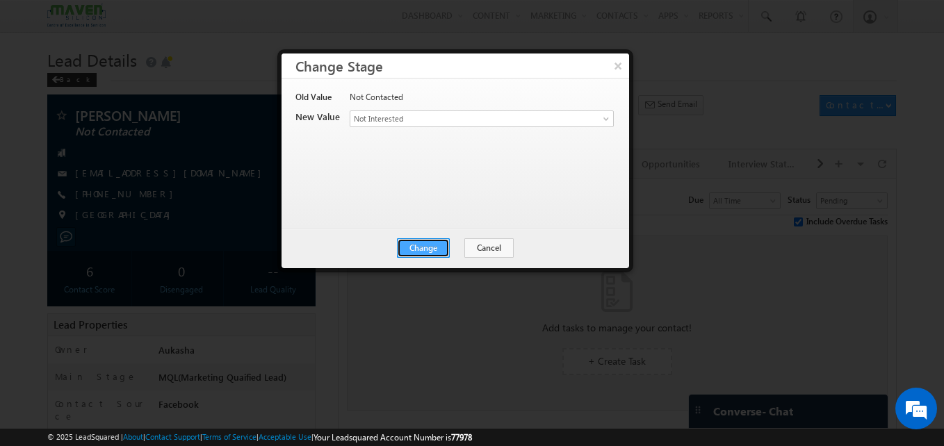
click at [417, 243] on button "Change" at bounding box center [423, 248] width 53 height 19
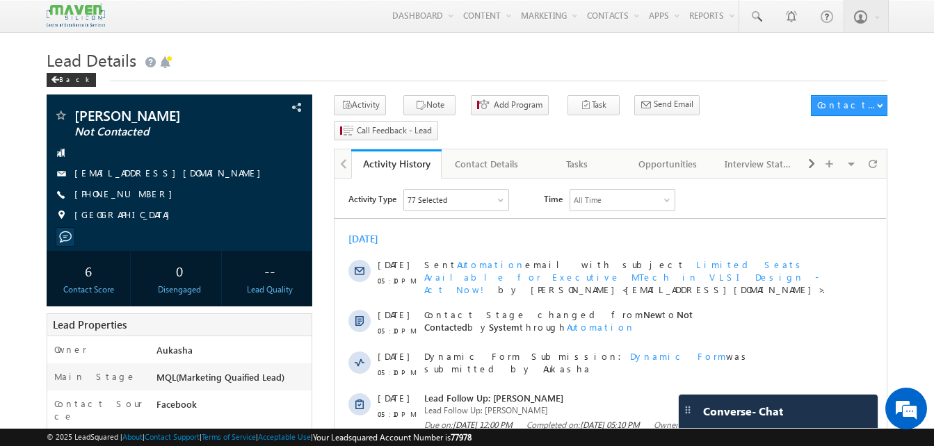
drag, startPoint x: 150, startPoint y: 193, endPoint x: 142, endPoint y: 197, distance: 9.0
click at [142, 197] on div "+91-9494933209" at bounding box center [180, 195] width 252 height 14
copy div "+91-9494933209"
